Goal: Browse casually

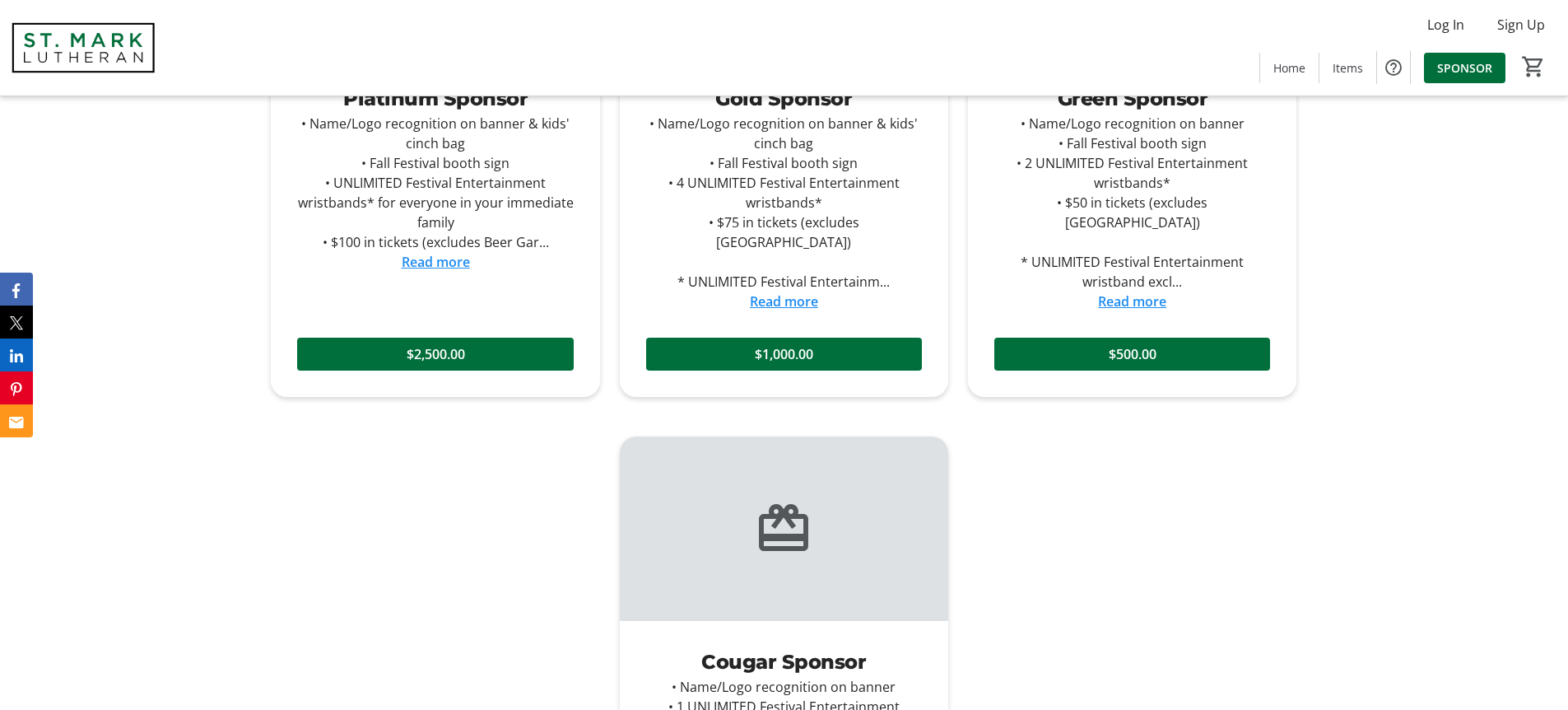
scroll to position [1592, 0]
